Goal: Browse casually: Explore the website without a specific task or goal

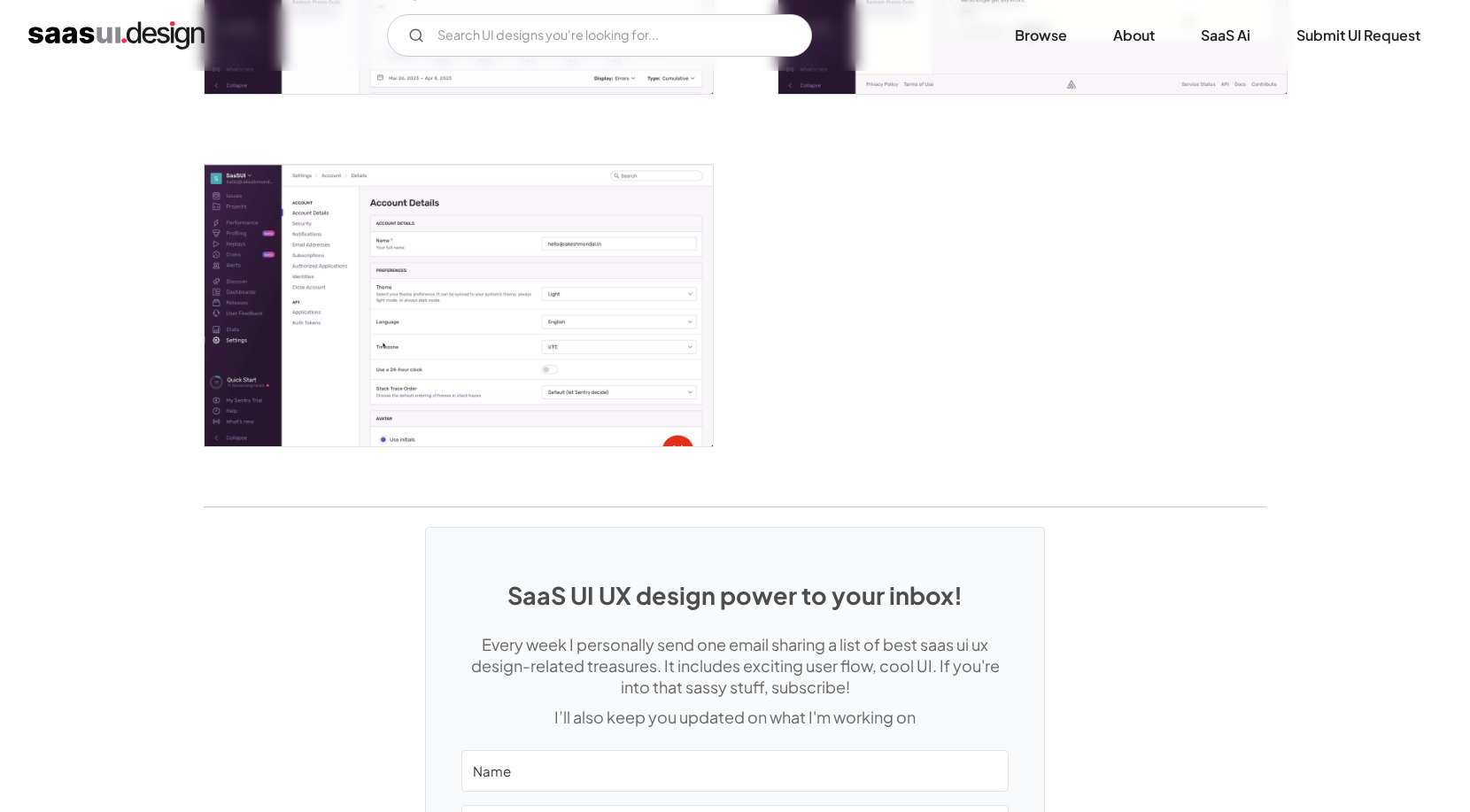
scroll to position [4750, 0]
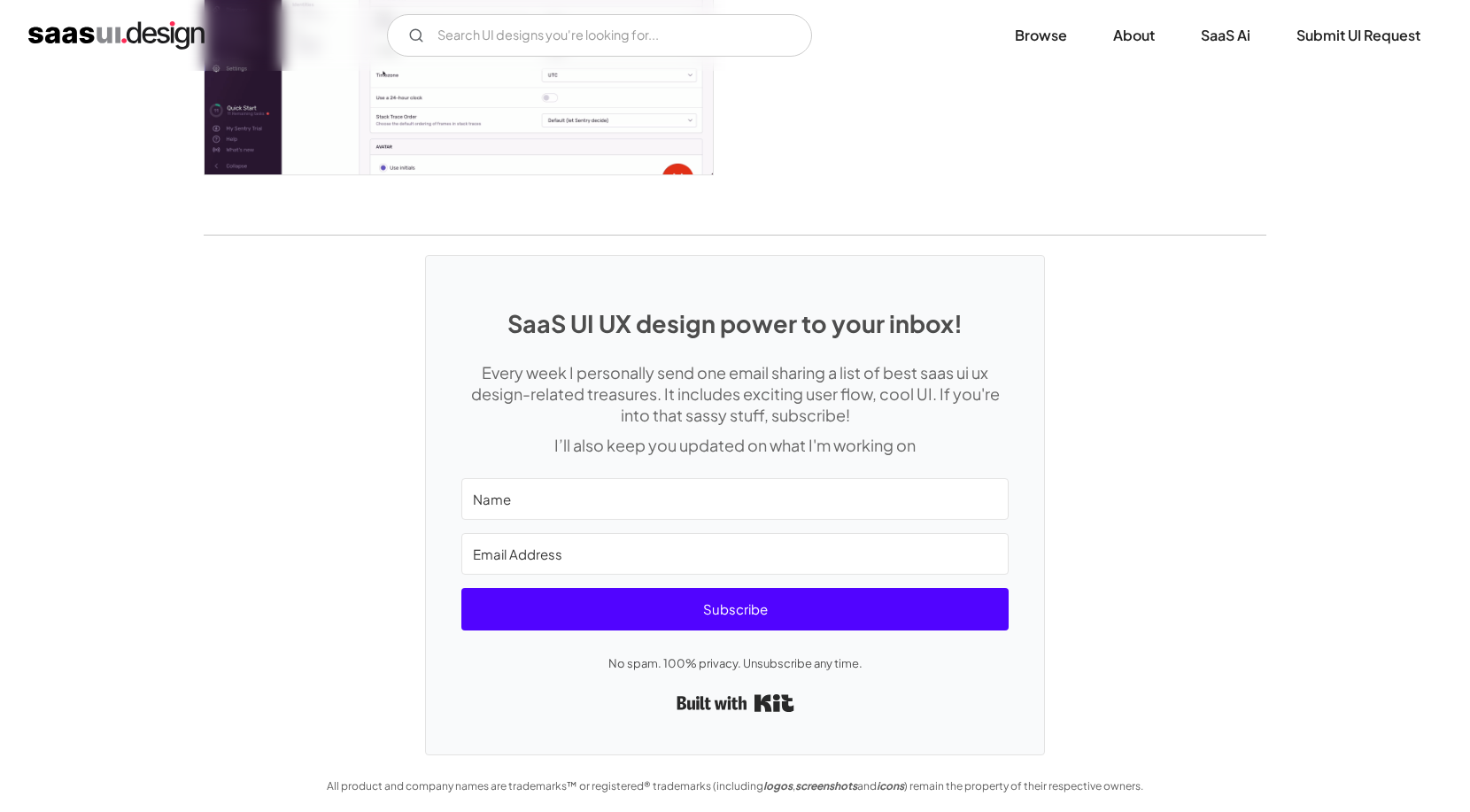
drag, startPoint x: 819, startPoint y: 705, endPoint x: 656, endPoint y: 697, distance: 163.2
click at [656, 697] on div "Built with Kit" at bounding box center [735, 703] width 547 height 32
click at [767, 697] on link "Built with Kit" at bounding box center [735, 702] width 120 height 33
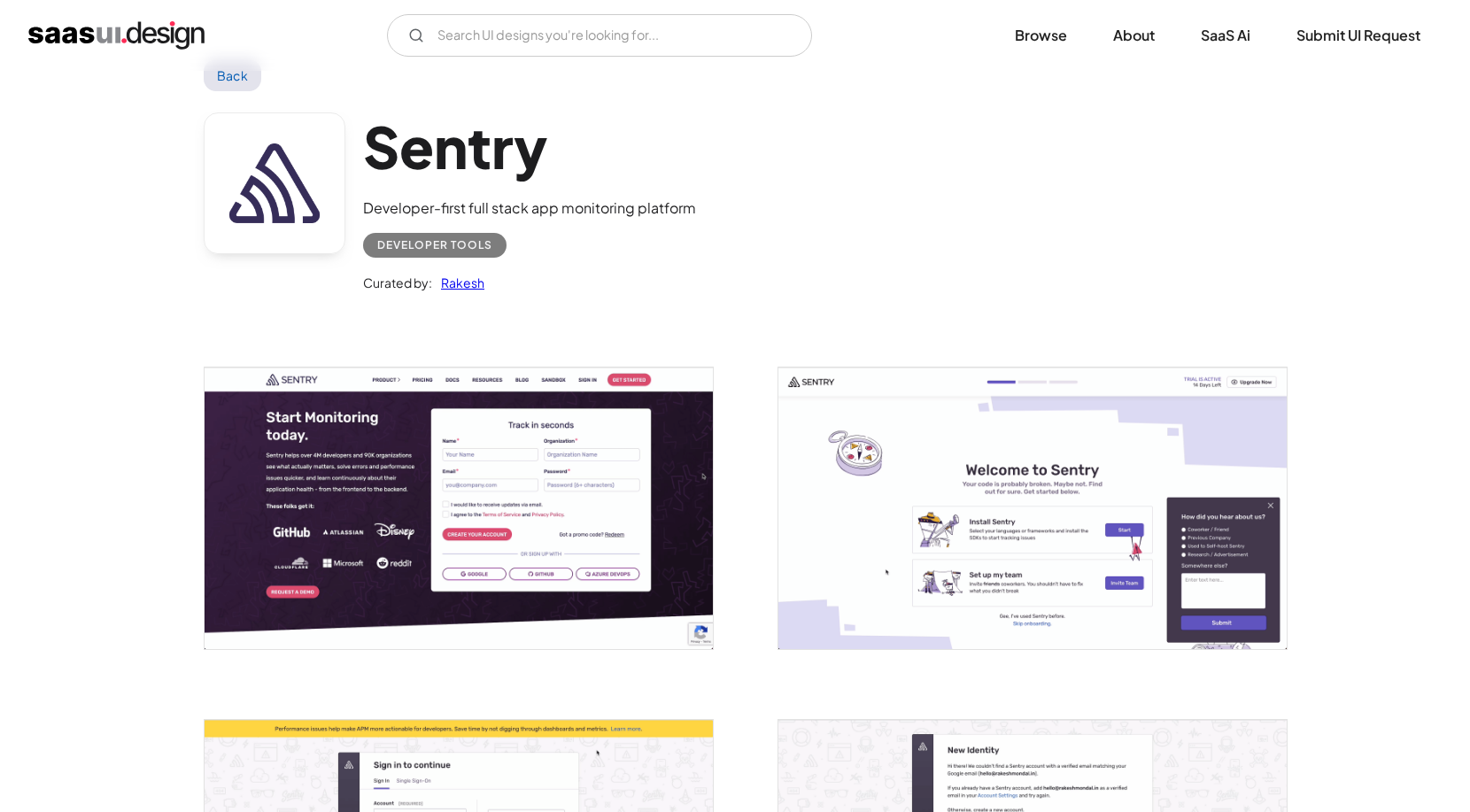
scroll to position [54, 0]
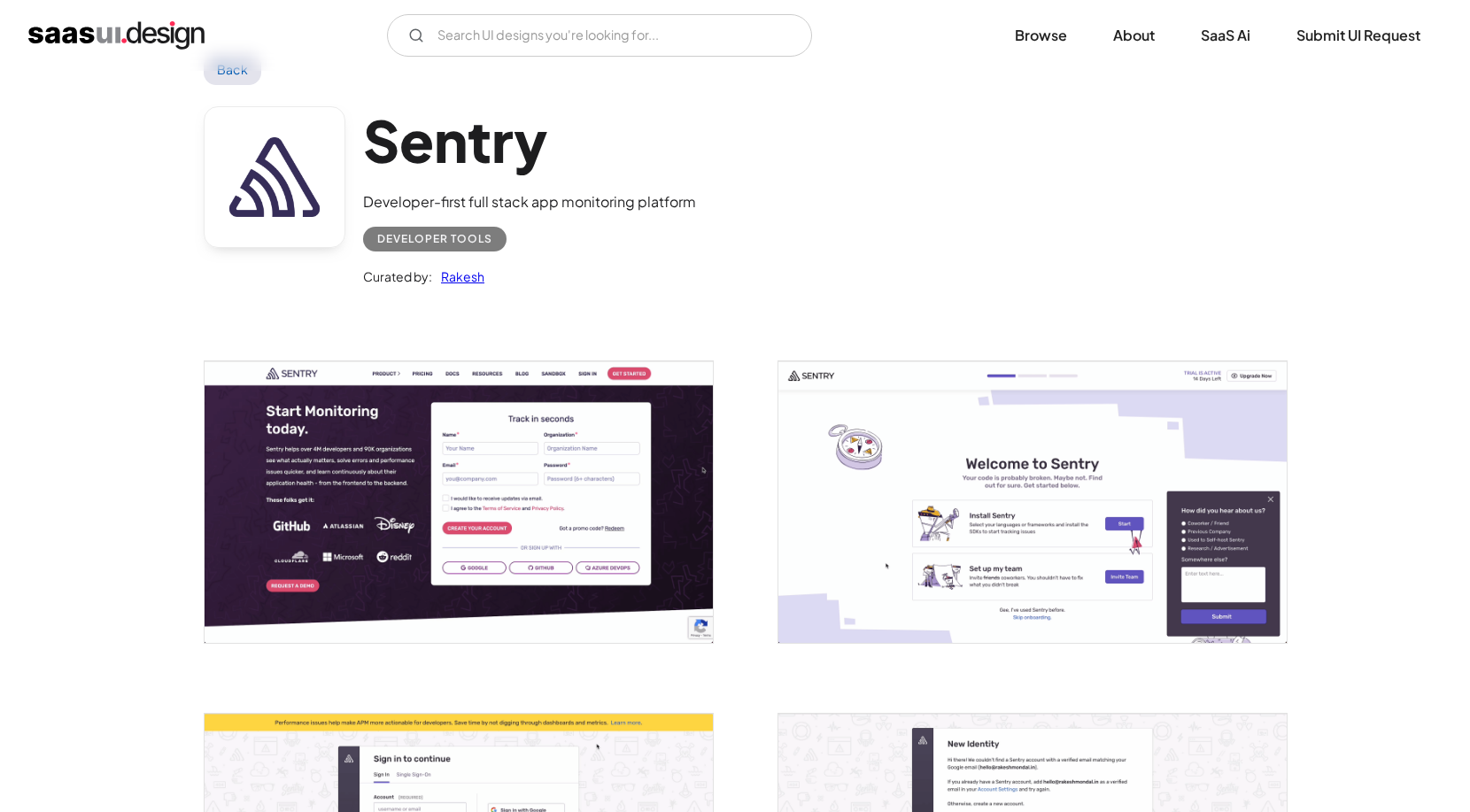
click at [907, 488] on img "open lightbox" at bounding box center [1033, 502] width 509 height 282
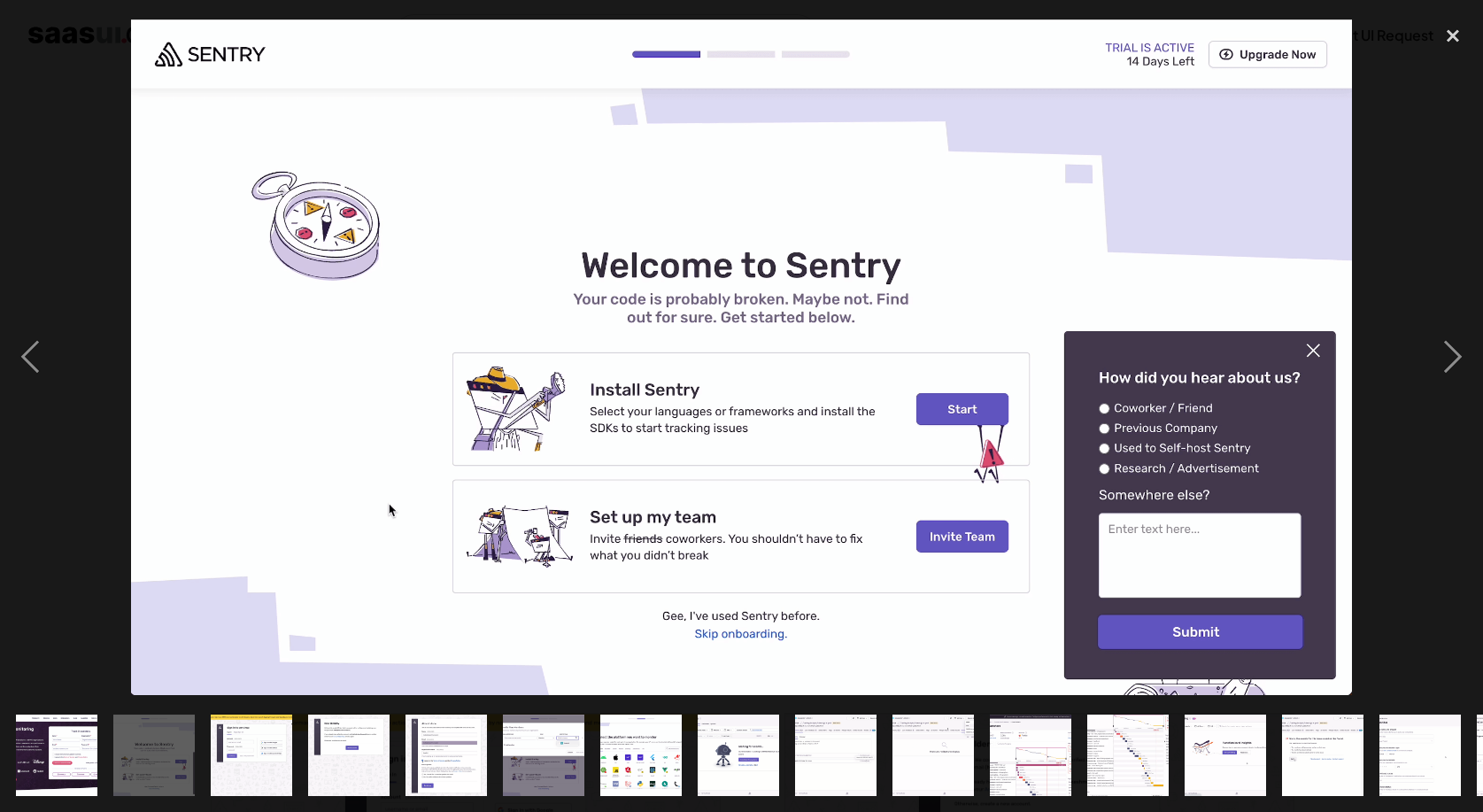
click at [981, 540] on img at bounding box center [742, 357] width 1222 height 675
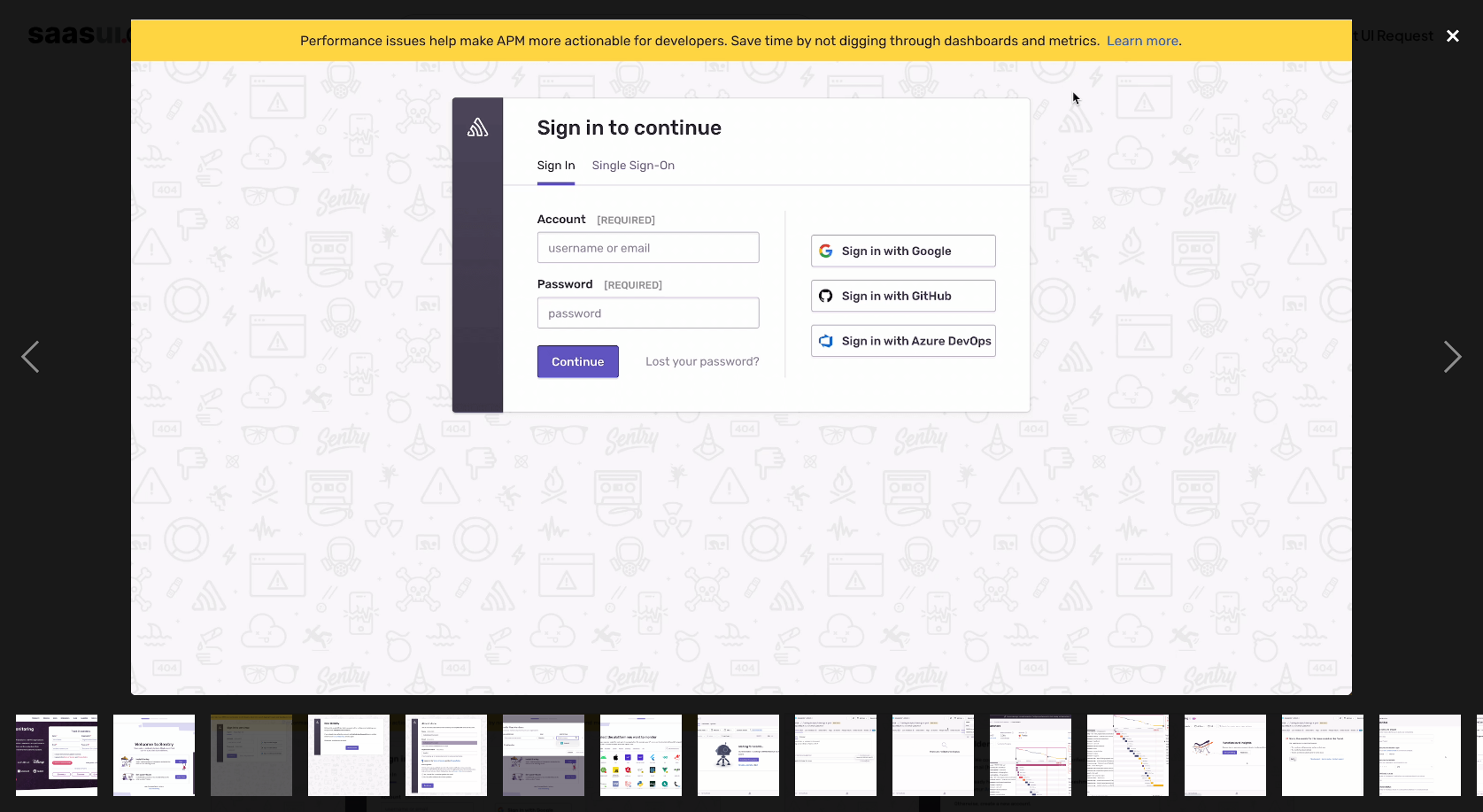
click at [1452, 37] on div "close lightbox" at bounding box center [1453, 36] width 60 height 39
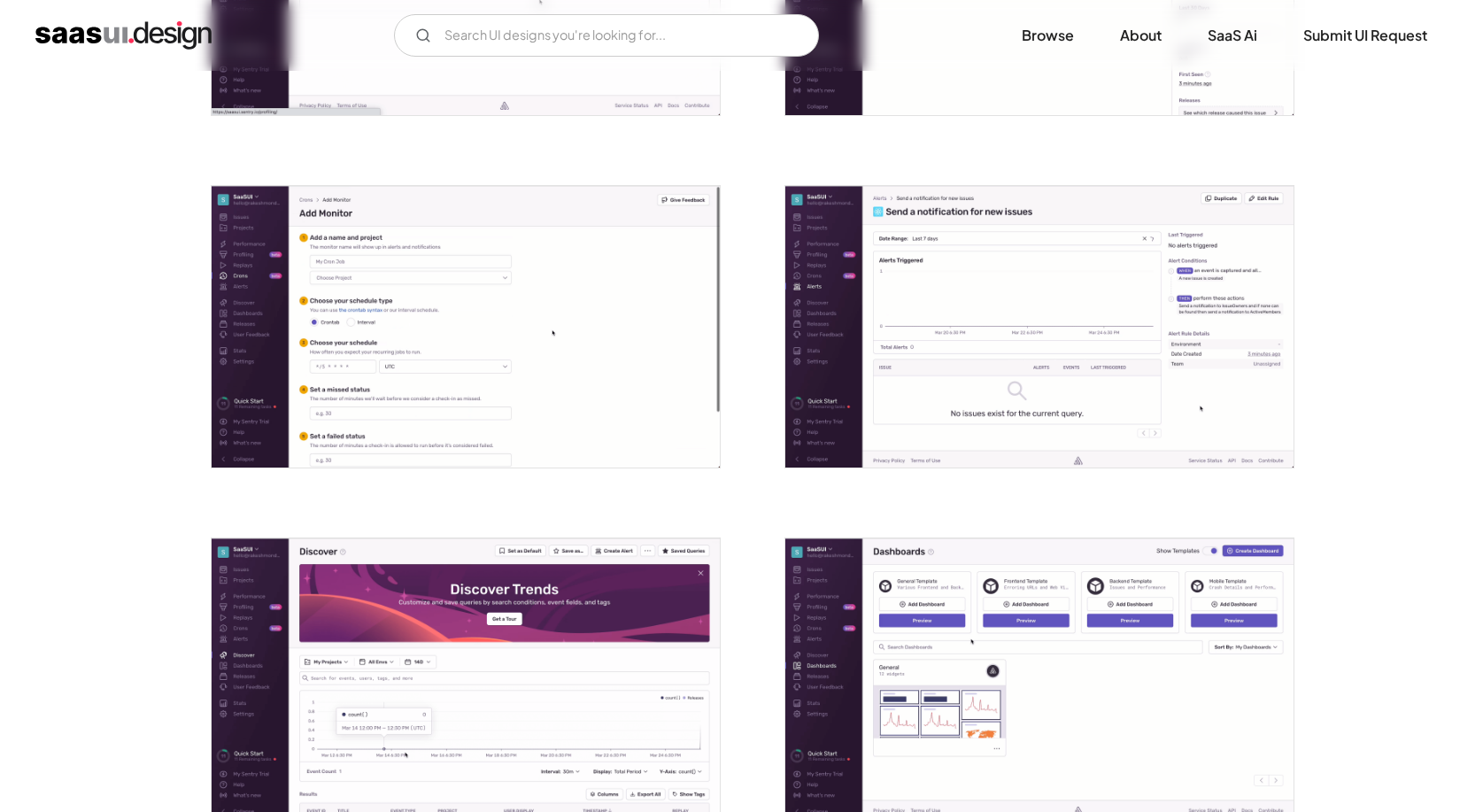
scroll to position [2697, 0]
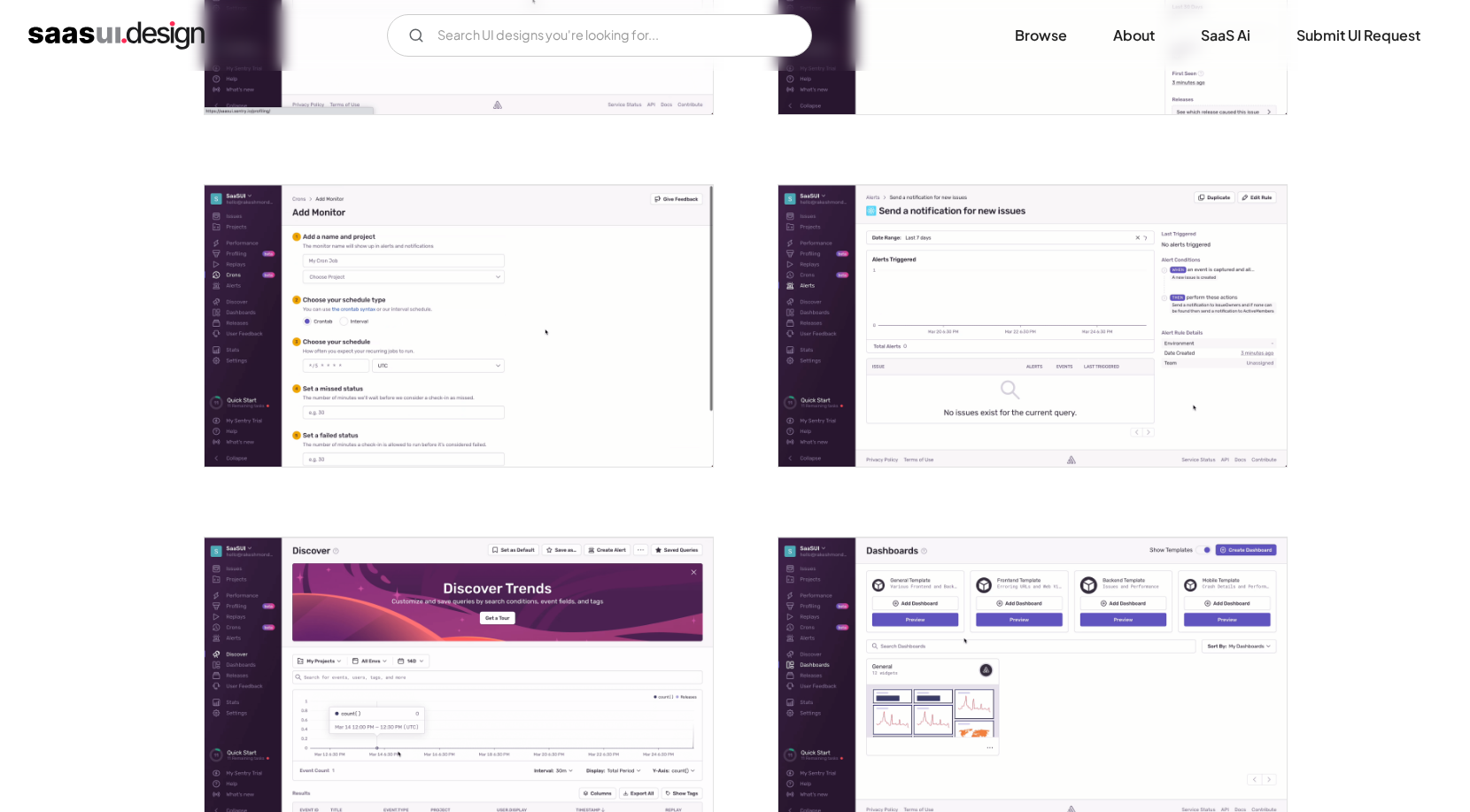
click at [515, 369] on img "open lightbox" at bounding box center [459, 326] width 509 height 282
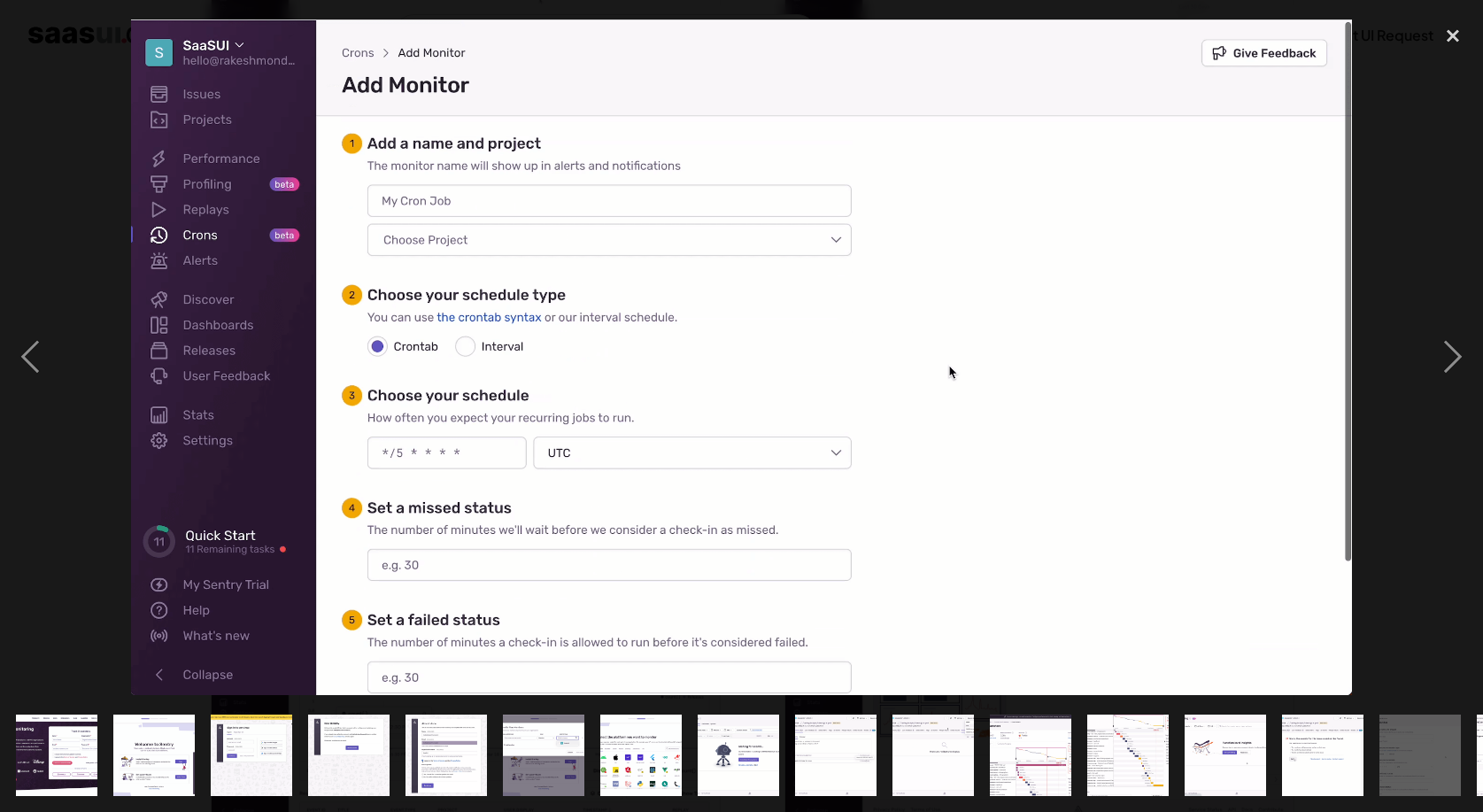
click at [515, 369] on img at bounding box center [742, 357] width 1222 height 675
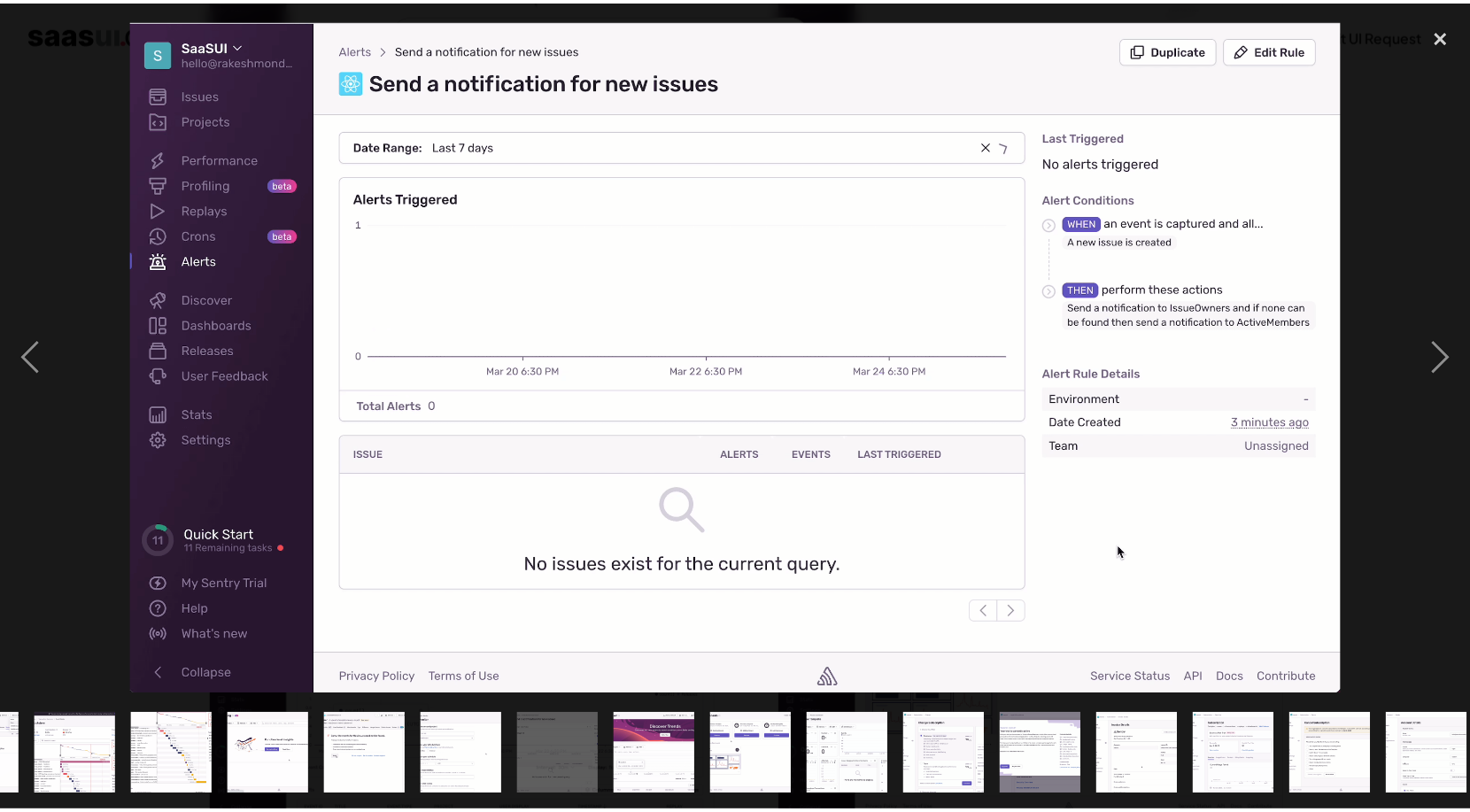
scroll to position [0, 969]
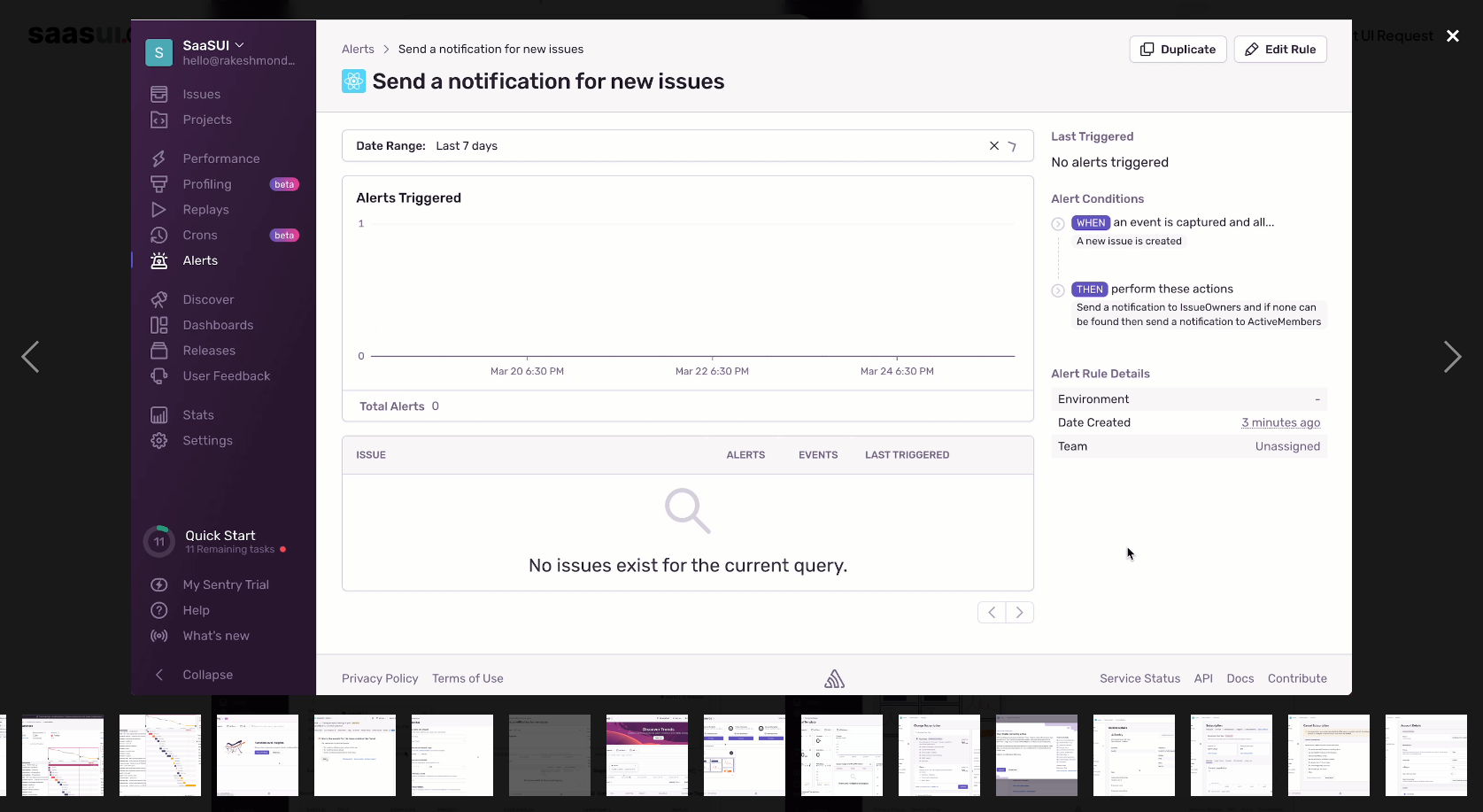
click at [1448, 41] on div "close lightbox" at bounding box center [1453, 36] width 60 height 39
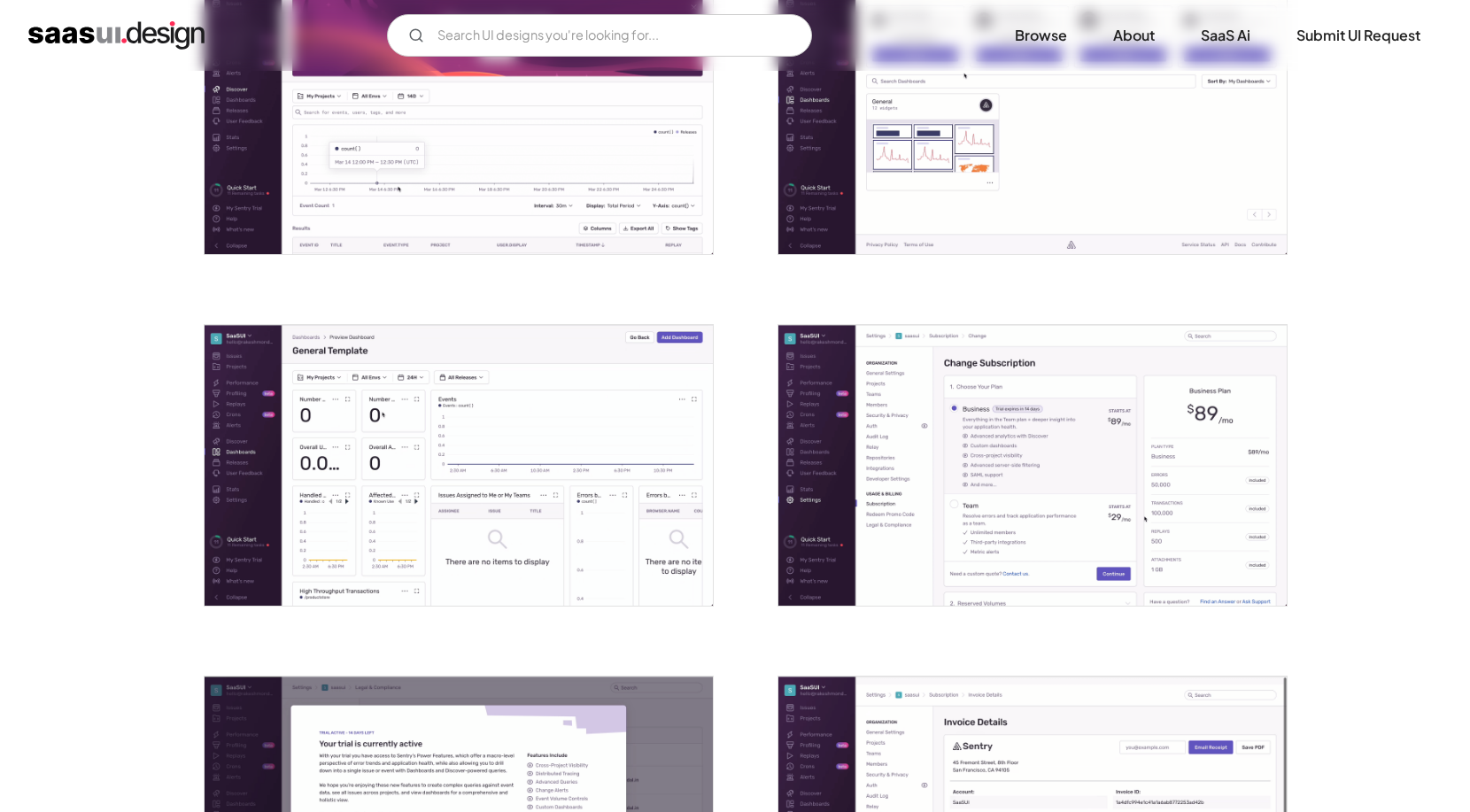
scroll to position [3264, 0]
